Goal: Communication & Community: Connect with others

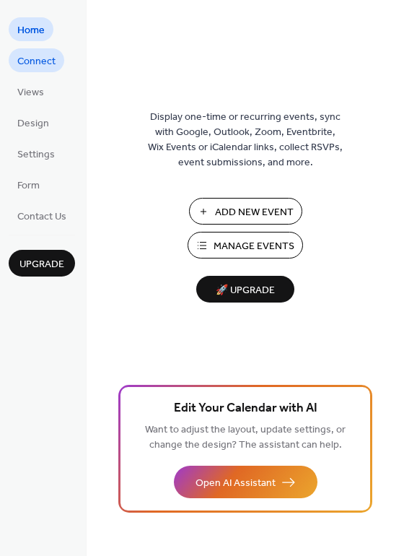
click at [22, 56] on span "Connect" at bounding box center [36, 61] width 38 height 15
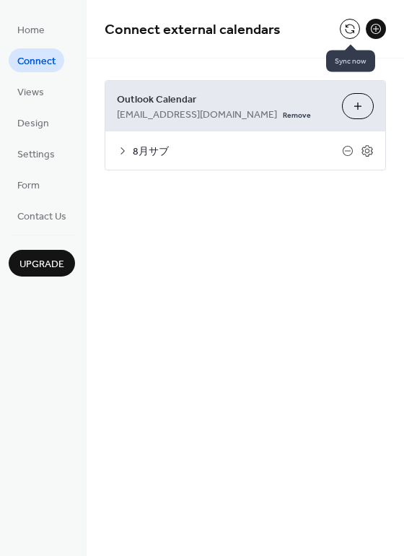
click at [348, 27] on button at bounding box center [350, 29] width 20 height 20
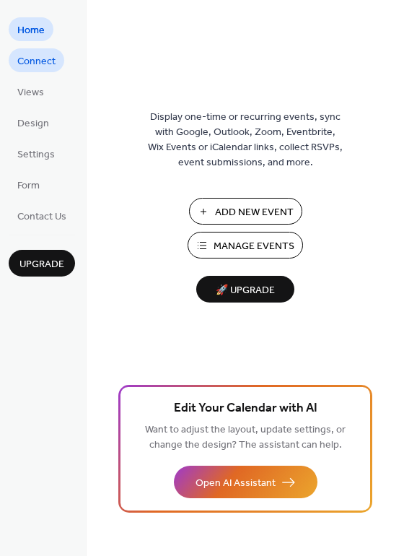
click at [30, 58] on span "Connect" at bounding box center [36, 61] width 38 height 15
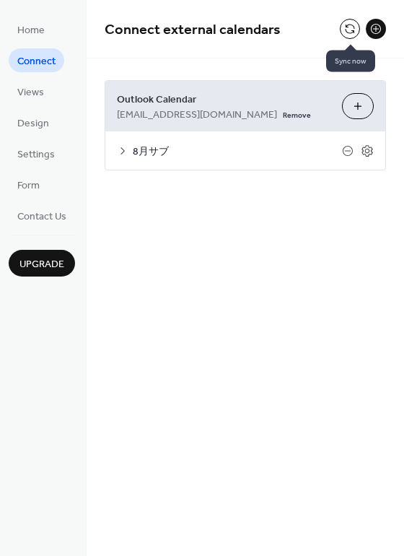
click at [347, 26] on button at bounding box center [350, 29] width 20 height 20
